Goal: Task Accomplishment & Management: Use online tool/utility

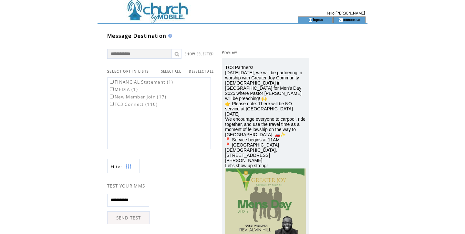
scroll to position [177, 0]
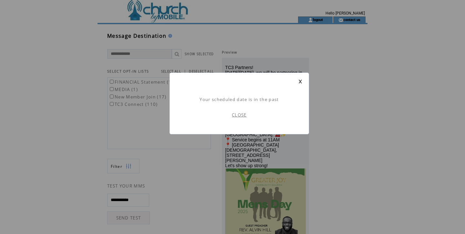
scroll to position [0, 0]
click at [243, 115] on link "CLOSE" at bounding box center [239, 115] width 15 height 6
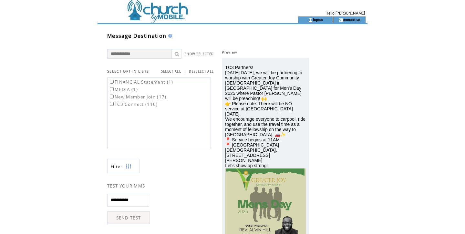
click at [451, 76] on html "**********" at bounding box center [232, 117] width 465 height 234
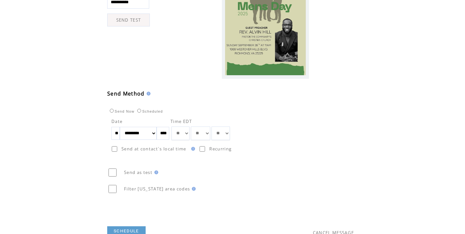
scroll to position [198, 0]
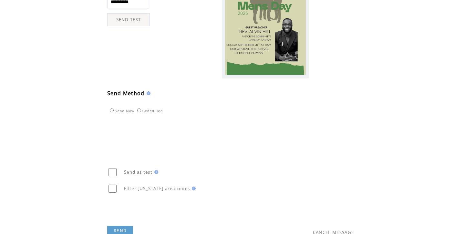
click at [120, 228] on link "SEND" at bounding box center [120, 231] width 26 height 10
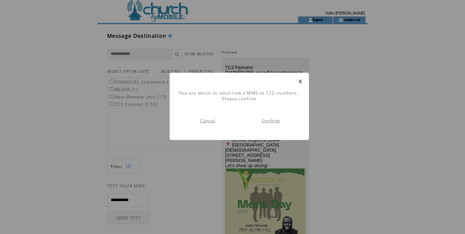
scroll to position [0, 0]
click at [266, 119] on link "Confirm" at bounding box center [270, 121] width 18 height 6
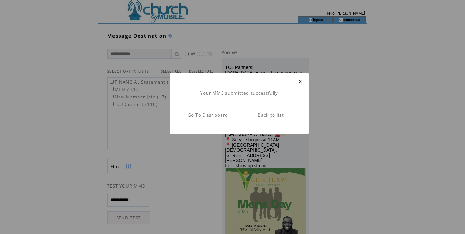
scroll to position [0, 0]
click at [300, 81] on link at bounding box center [300, 81] width 4 height 4
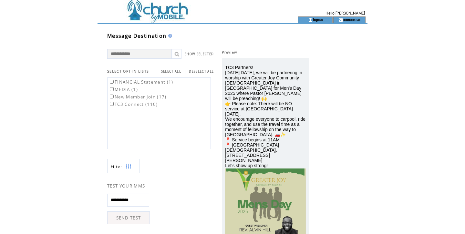
click at [347, 5] on td "Hello [PERSON_NAME]" at bounding box center [321, 8] width 93 height 16
